Goal: Task Accomplishment & Management: Use online tool/utility

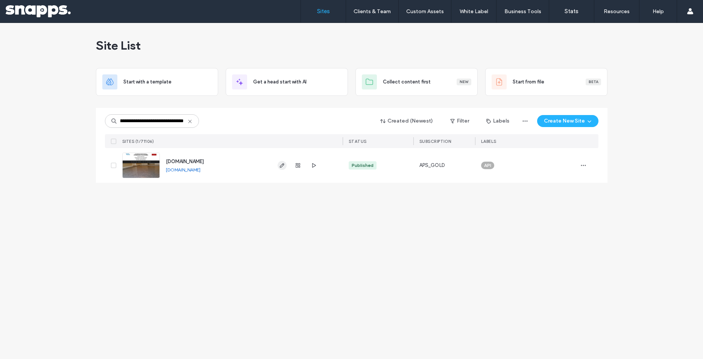
type input "**********"
click at [278, 169] on span "button" at bounding box center [282, 165] width 9 height 9
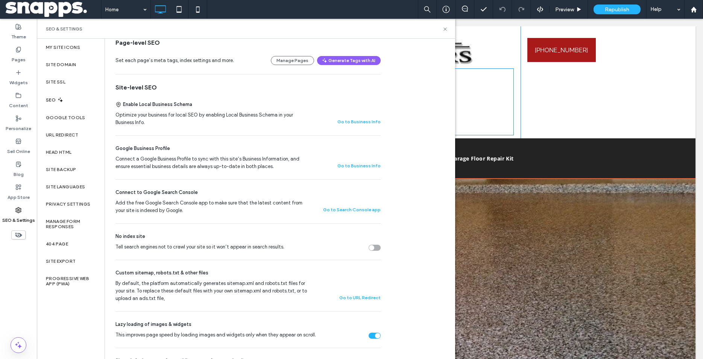
scroll to position [83, 0]
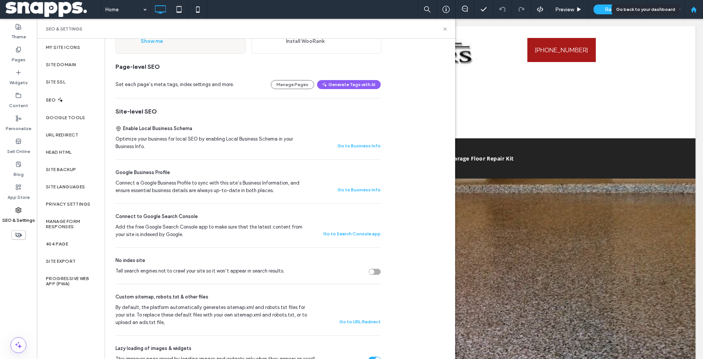
click at [692, 11] on use at bounding box center [694, 9] width 6 height 6
